Goal: Information Seeking & Learning: Learn about a topic

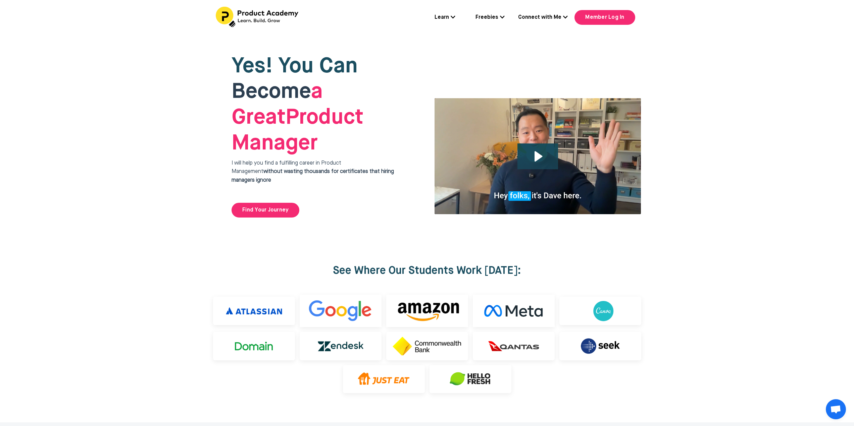
click at [503, 18] on icon at bounding box center [502, 16] width 5 height 5
click at [455, 15] on icon at bounding box center [453, 16] width 5 height 5
click at [455, 67] on link "Get 1:1 Coaching" at bounding box center [461, 70] width 67 height 15
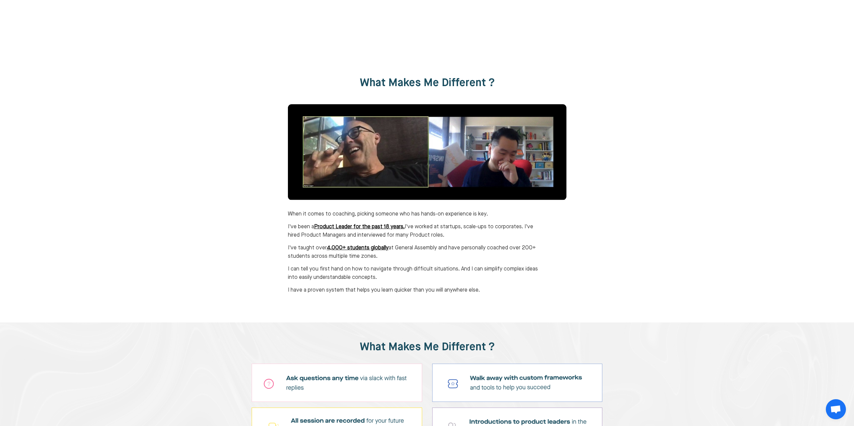
scroll to position [1174, 0]
